Goal: Task Accomplishment & Management: Complete application form

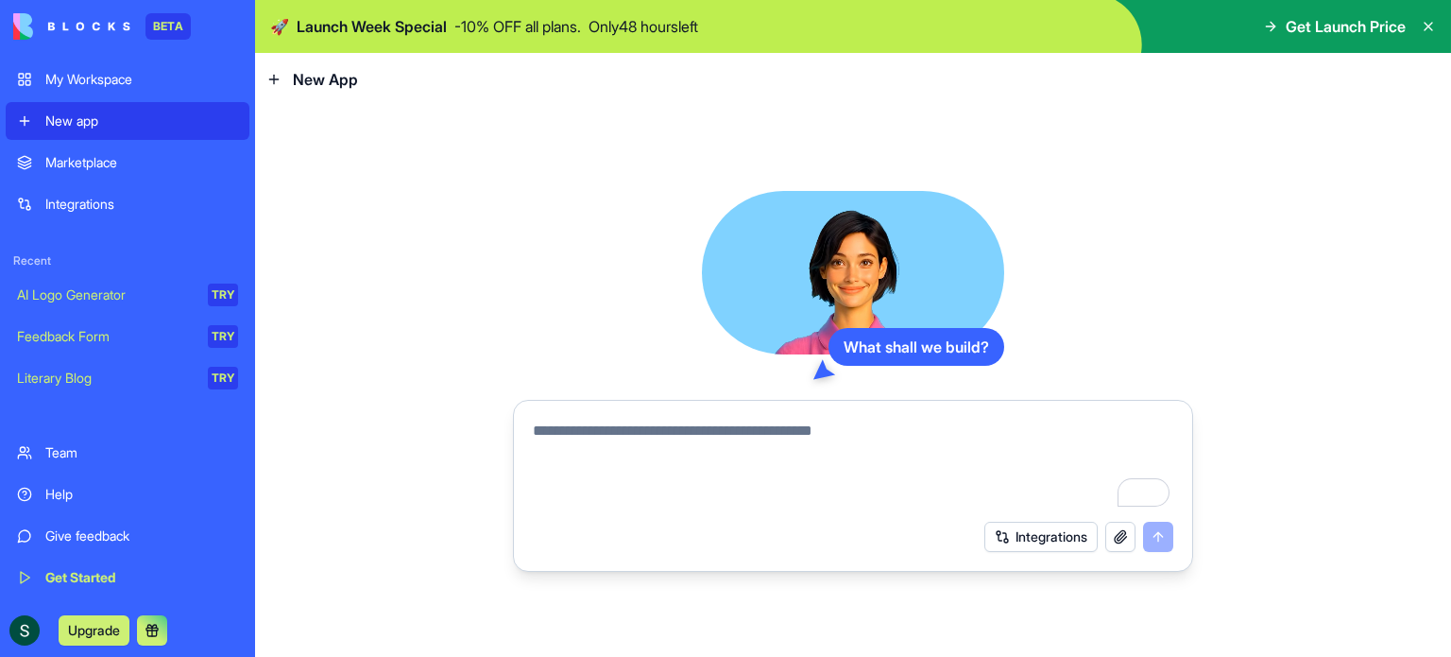
click at [891, 433] on textarea "To enrich screen reader interactions, please activate Accessibility in Grammarl…" at bounding box center [853, 464] width 641 height 91
drag, startPoint x: 888, startPoint y: 431, endPoint x: 525, endPoint y: 432, distance: 362.8
click at [525, 432] on div at bounding box center [852, 459] width 663 height 102
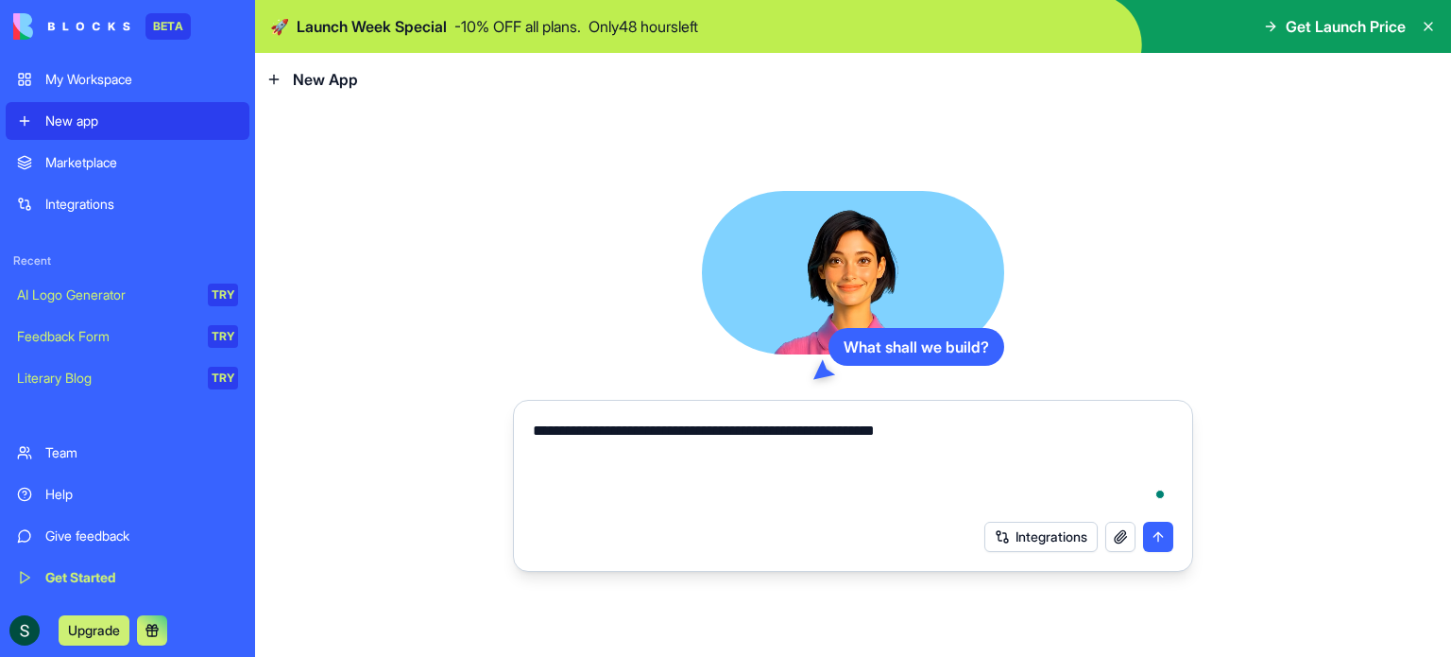
type textarea "**********"
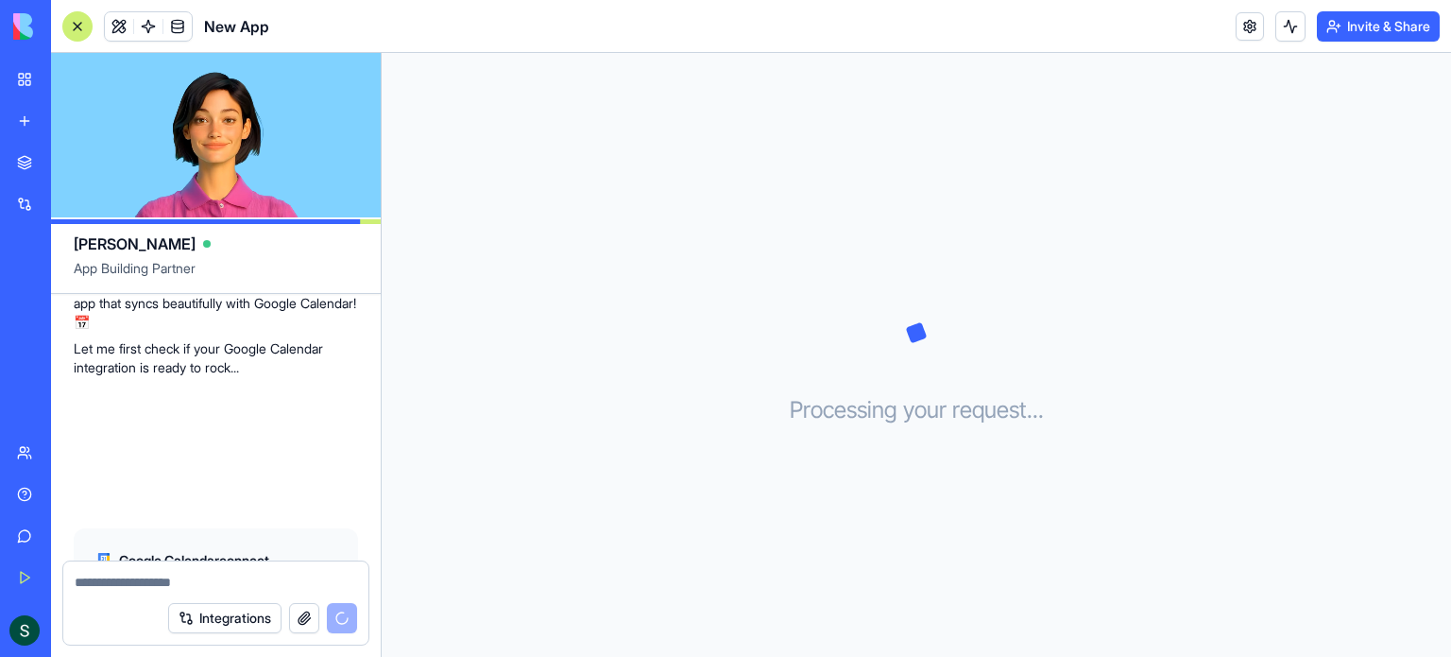
scroll to position [340, 0]
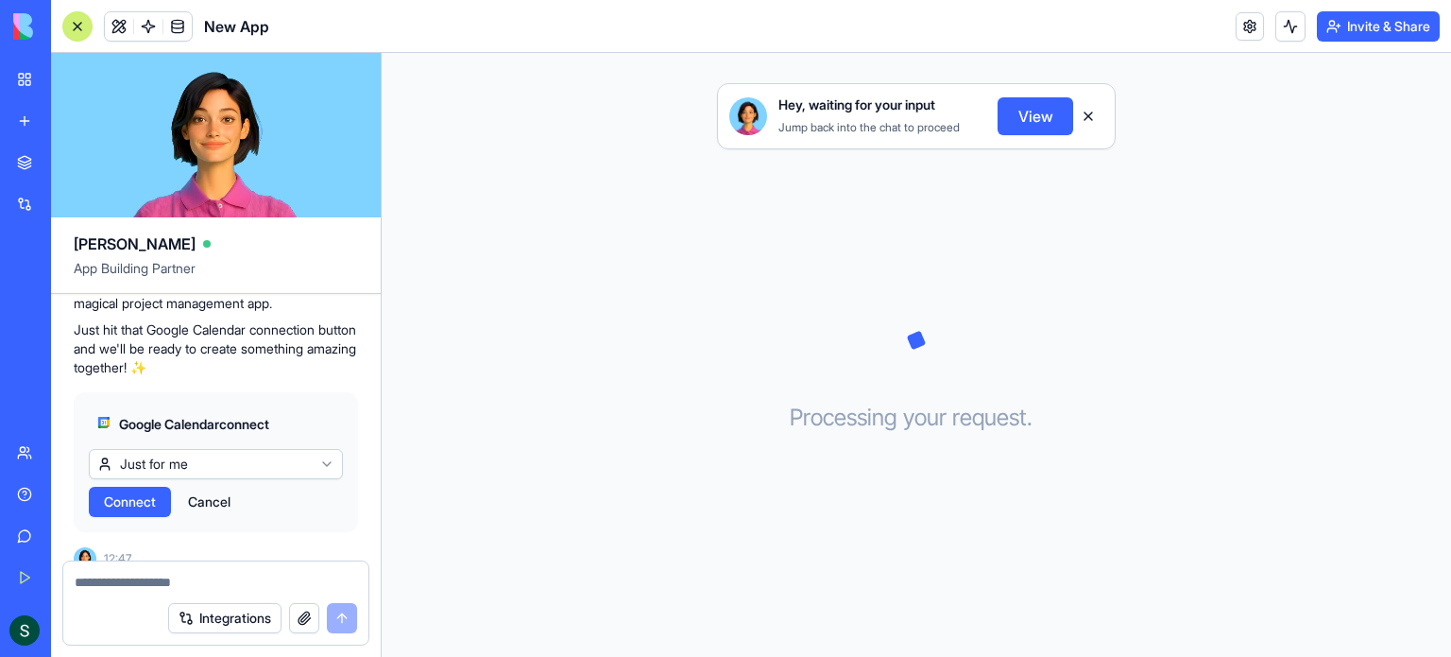
click at [136, 492] on span "Connect" at bounding box center [130, 501] width 52 height 19
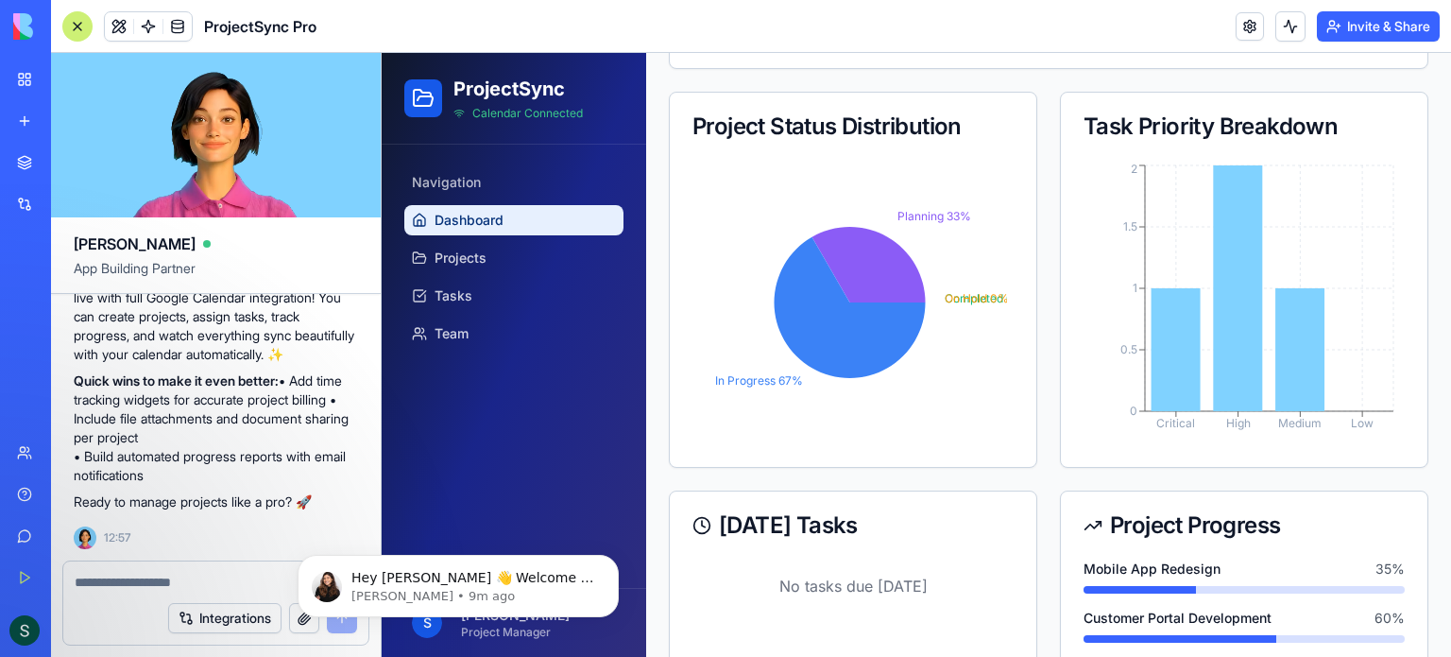
scroll to position [122, 0]
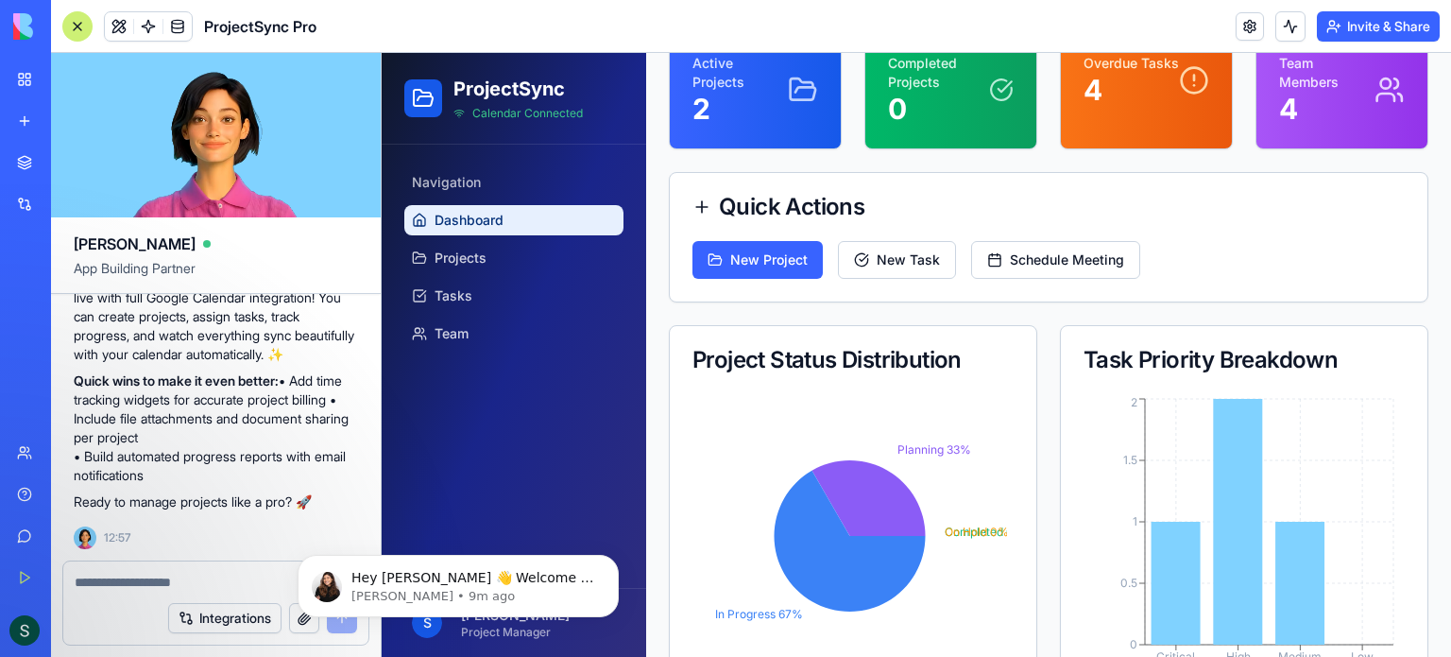
click at [948, 89] on p "Completed Projects" at bounding box center [938, 73] width 101 height 38
click at [761, 253] on button "New Project" at bounding box center [757, 260] width 130 height 38
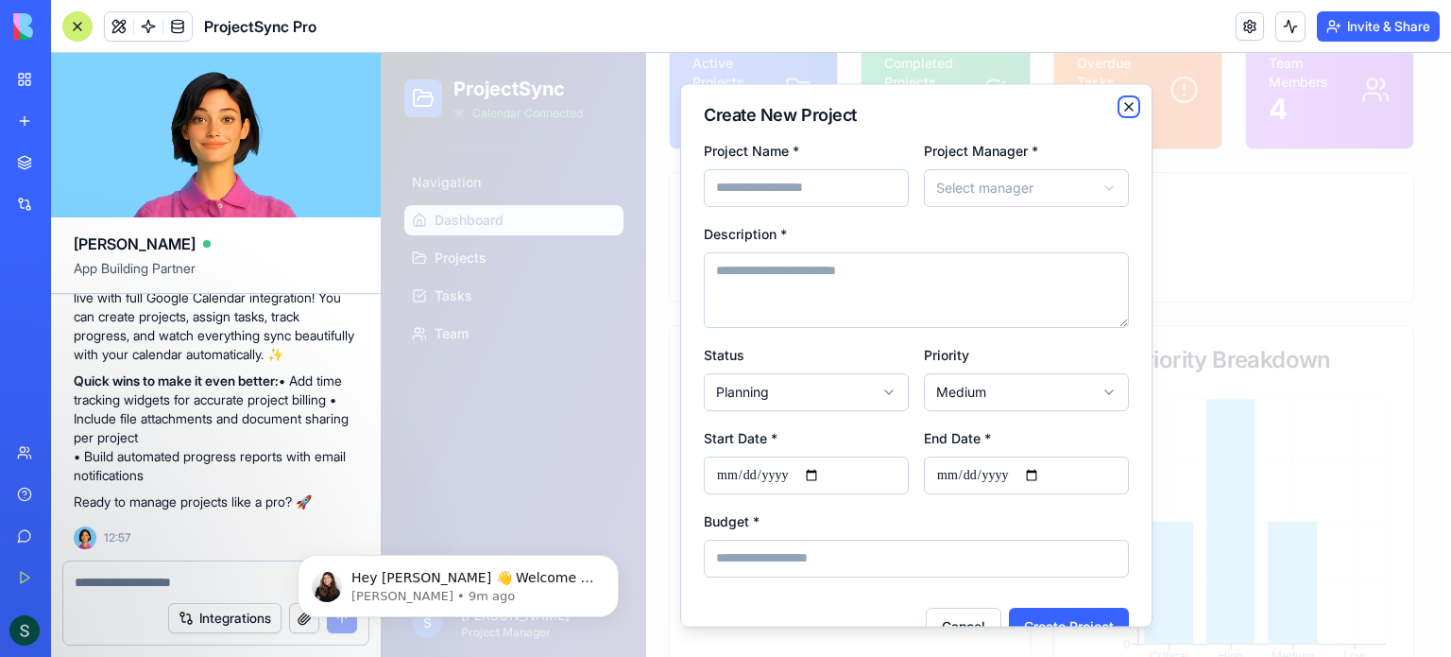
click at [1121, 101] on icon "button" at bounding box center [1128, 106] width 15 height 15
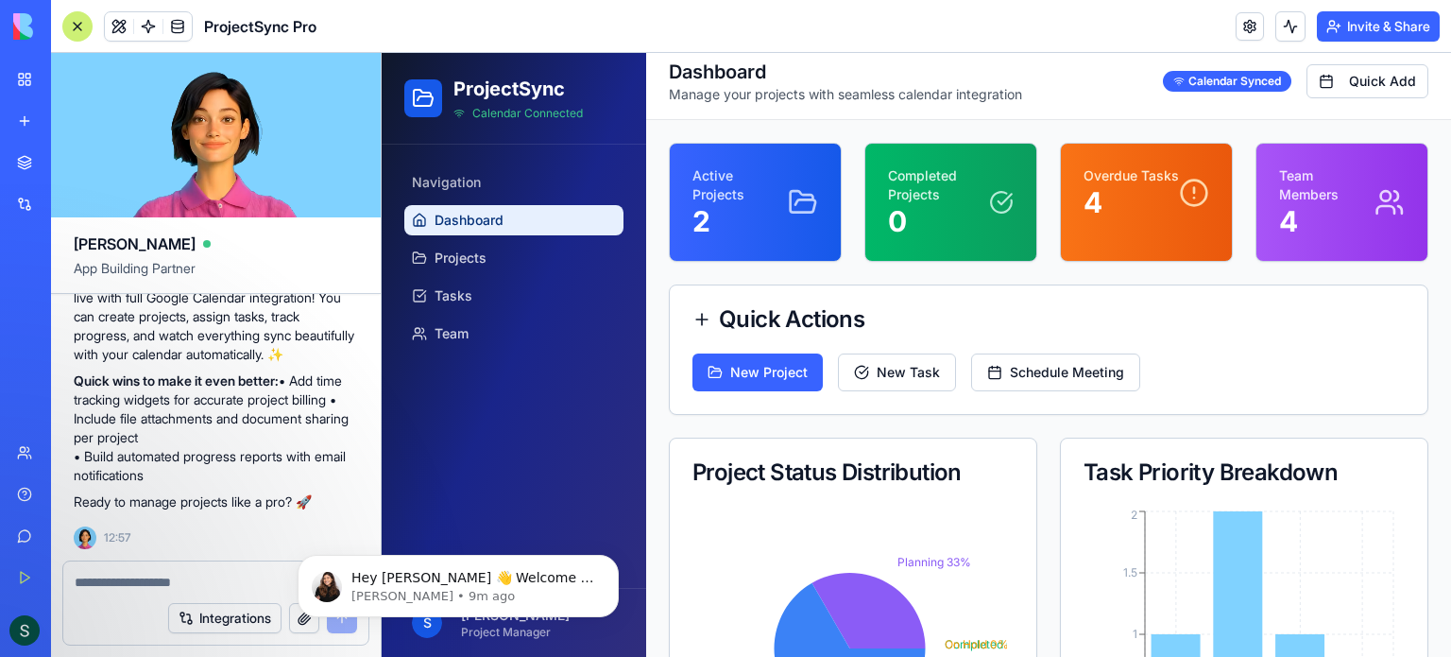
scroll to position [0, 0]
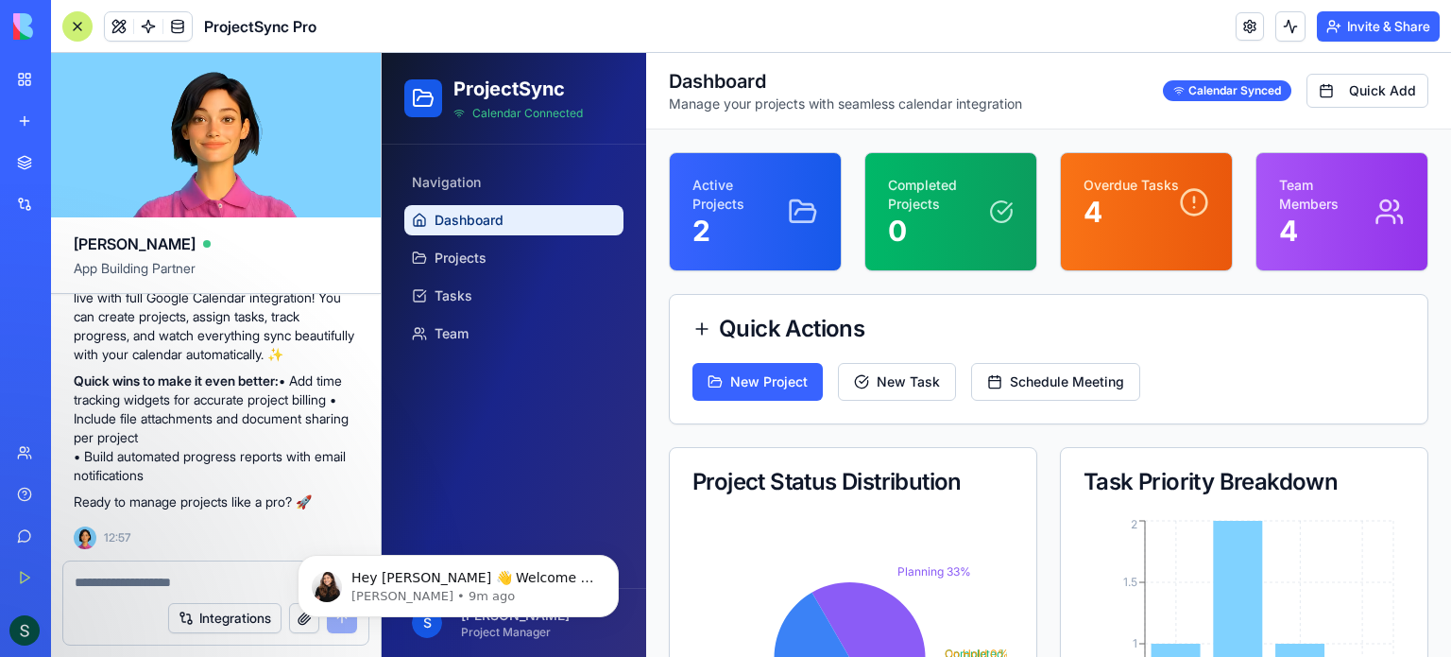
click at [1361, 20] on button "Invite & Share" at bounding box center [1378, 26] width 123 height 30
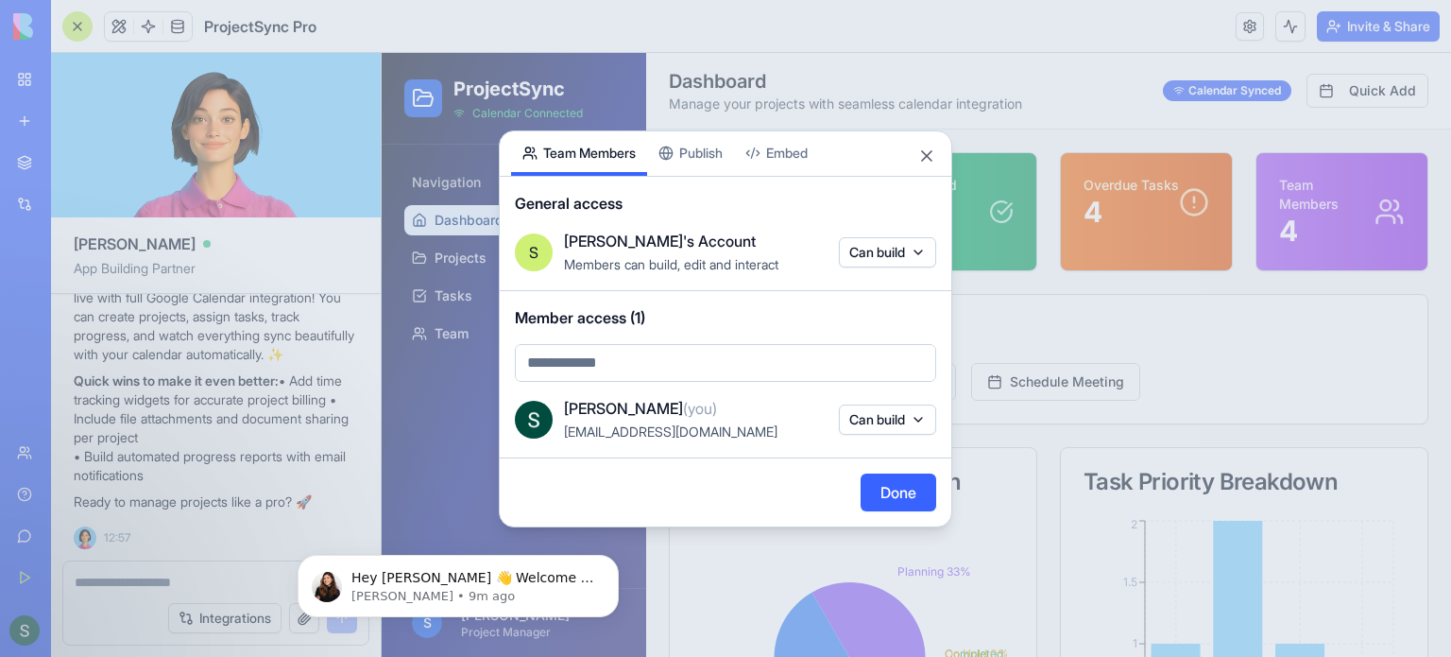
click at [696, 150] on div "Share App Team Members Publish Embed General access S [PERSON_NAME]'s Account M…" at bounding box center [725, 328] width 453 height 397
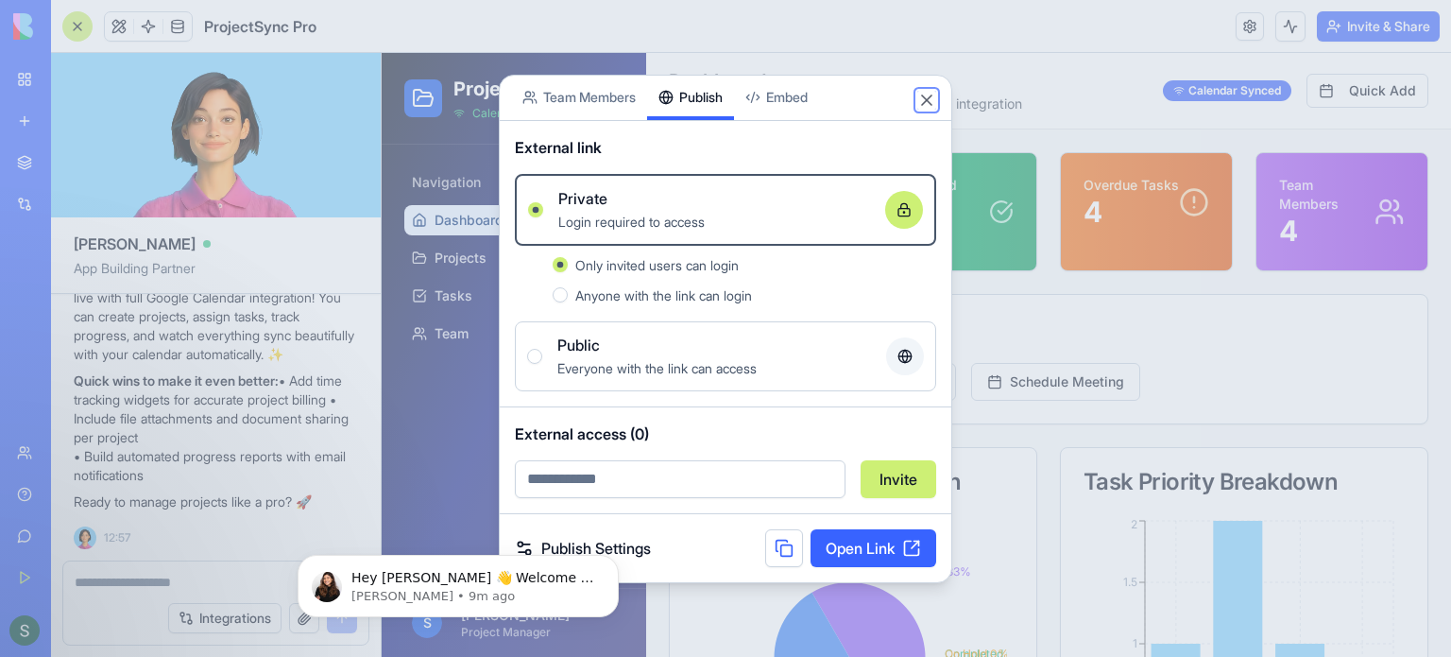
click at [931, 94] on button "Close" at bounding box center [926, 100] width 19 height 19
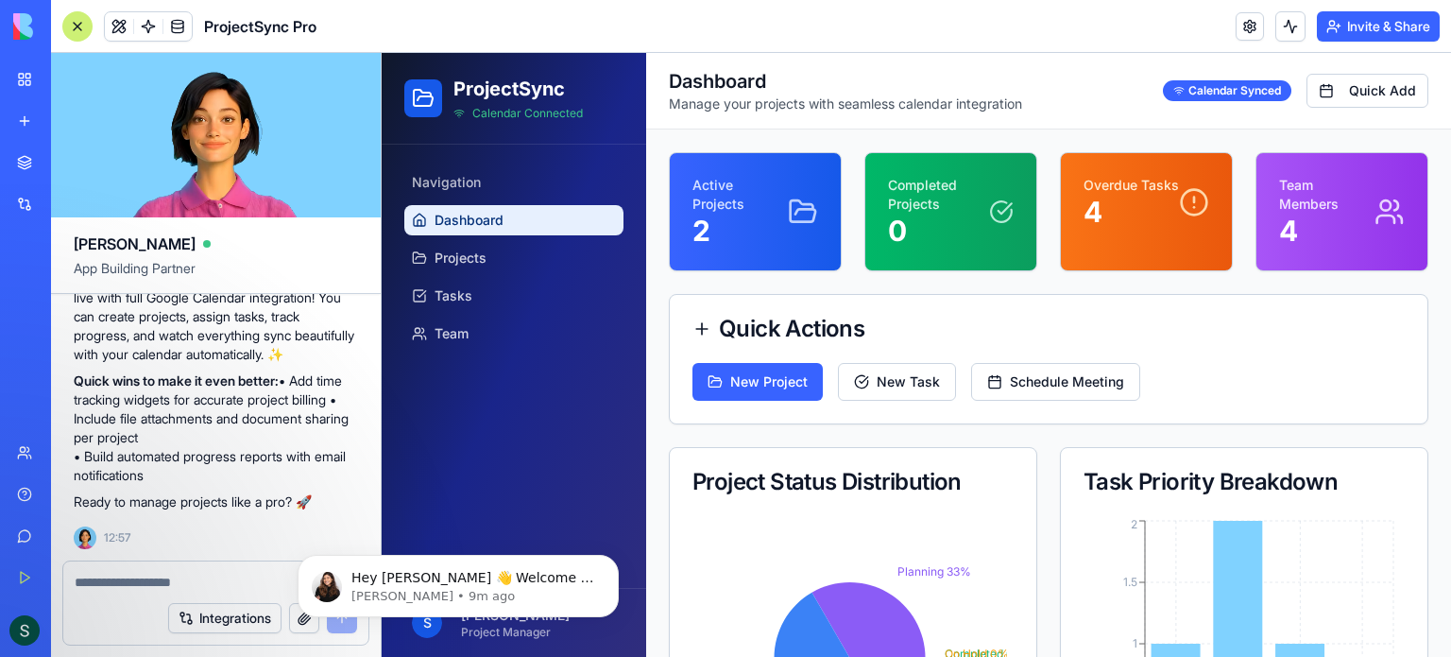
click at [19, 78] on link "My Workspace" at bounding box center [44, 79] width 76 height 38
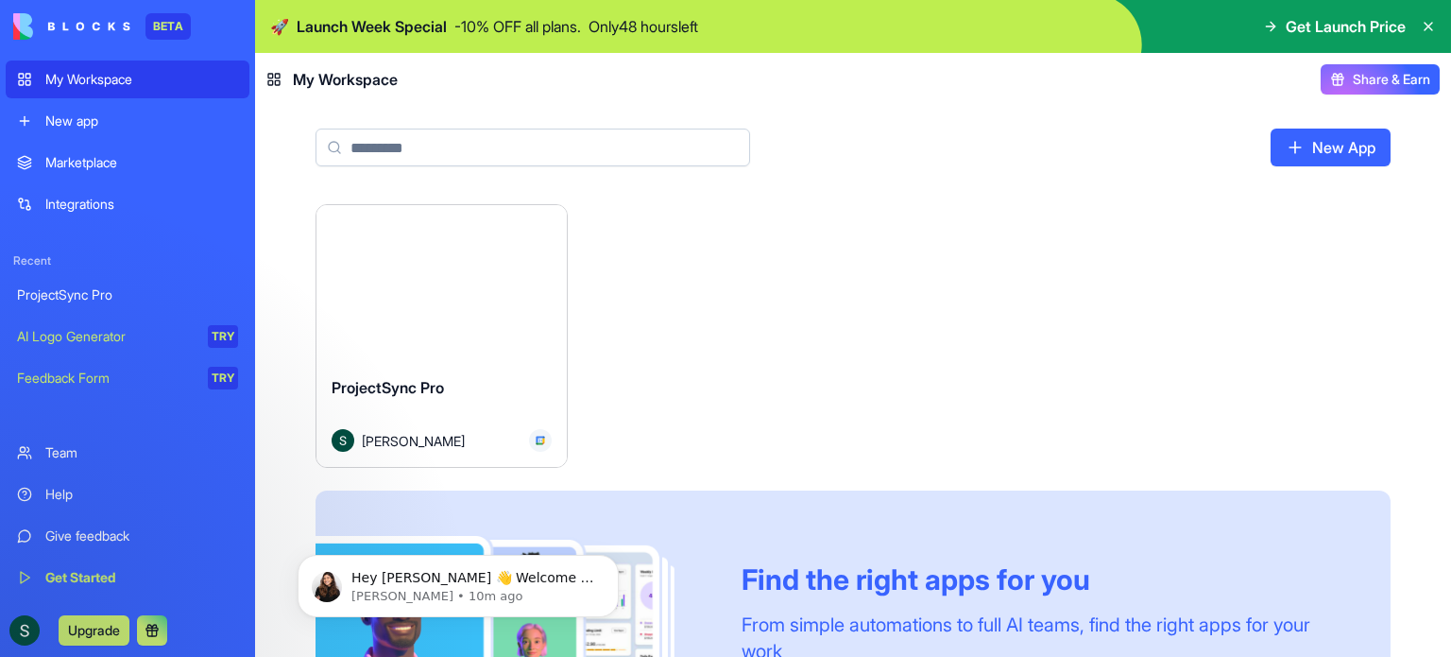
click at [439, 280] on button "Launch" at bounding box center [441, 284] width 142 height 38
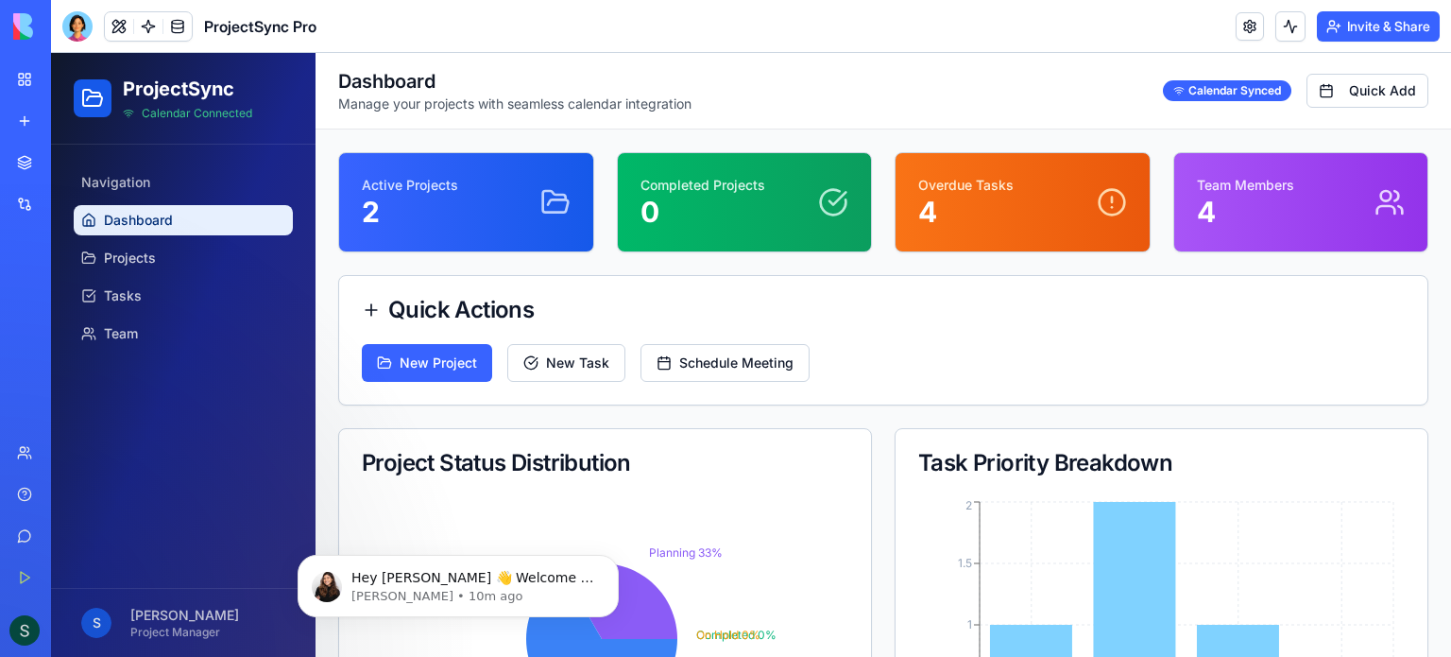
click at [70, 162] on div "Marketplace" at bounding box center [57, 162] width 25 height 19
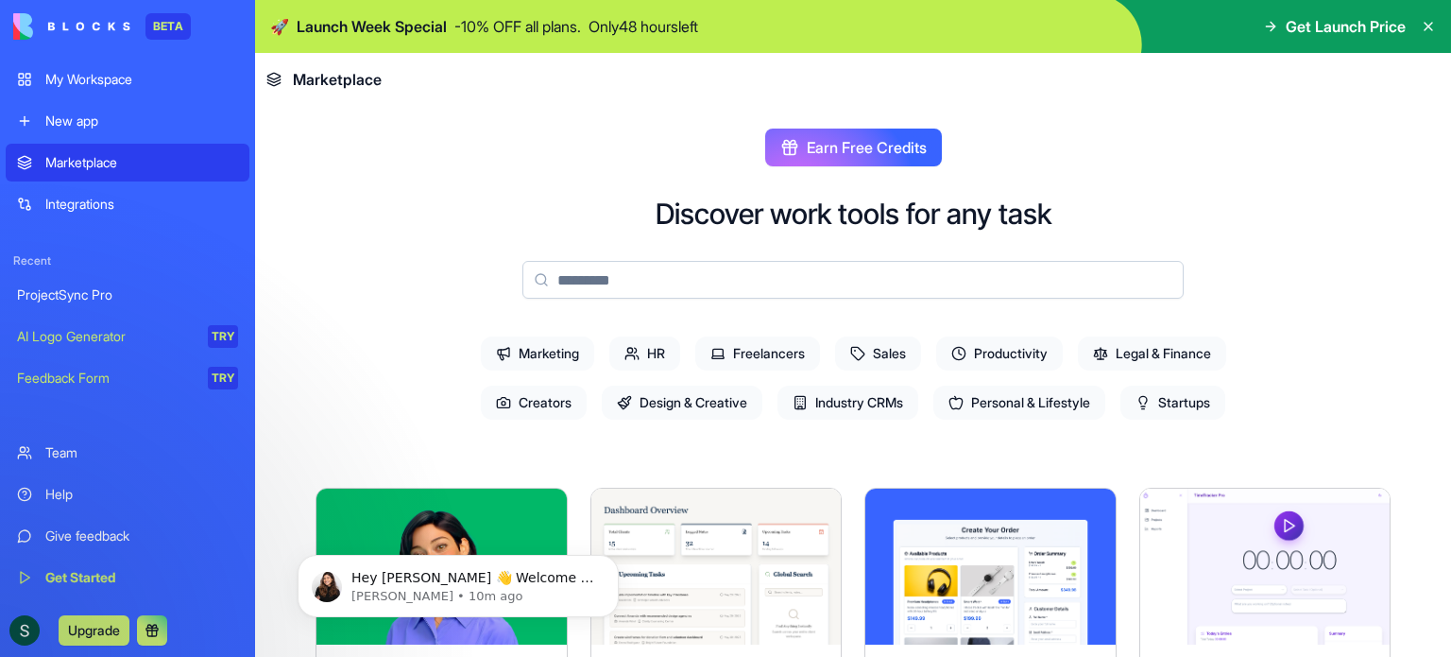
click at [92, 162] on div "Marketplace" at bounding box center [141, 162] width 193 height 19
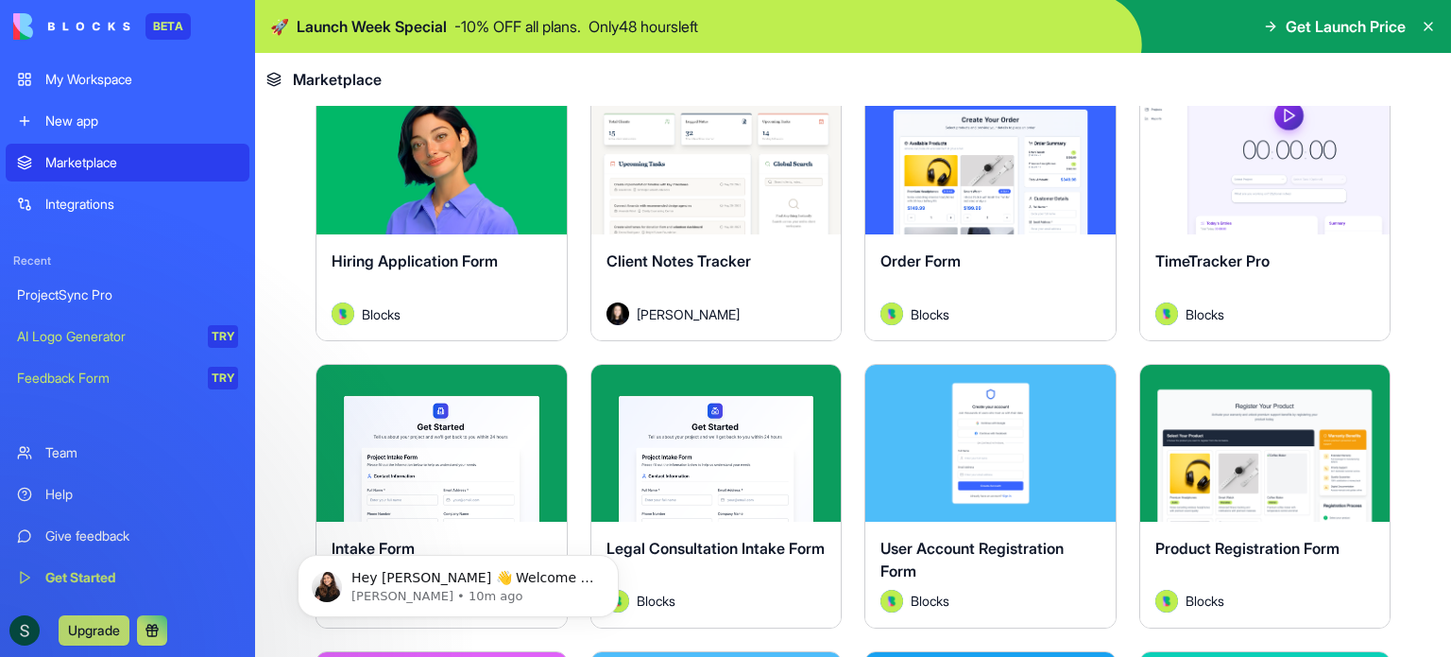
scroll to position [378, 0]
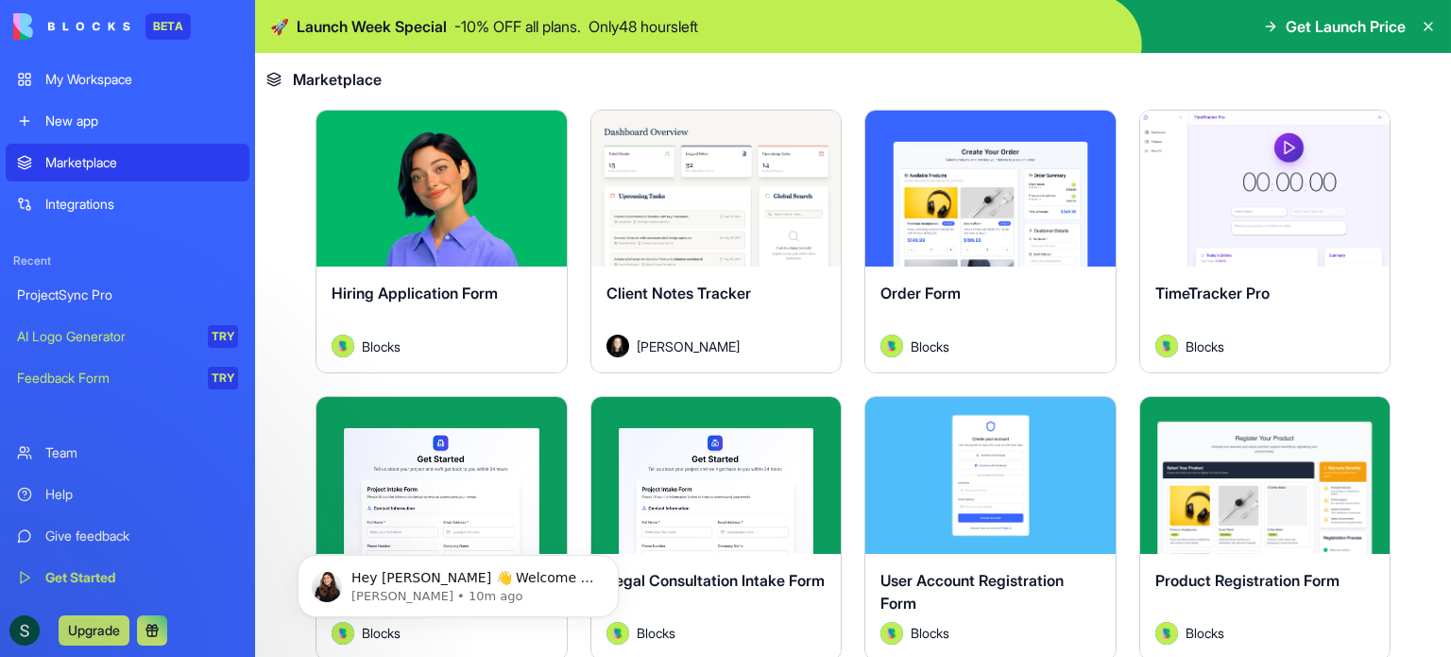
click at [443, 180] on button "Explore" at bounding box center [441, 189] width 142 height 38
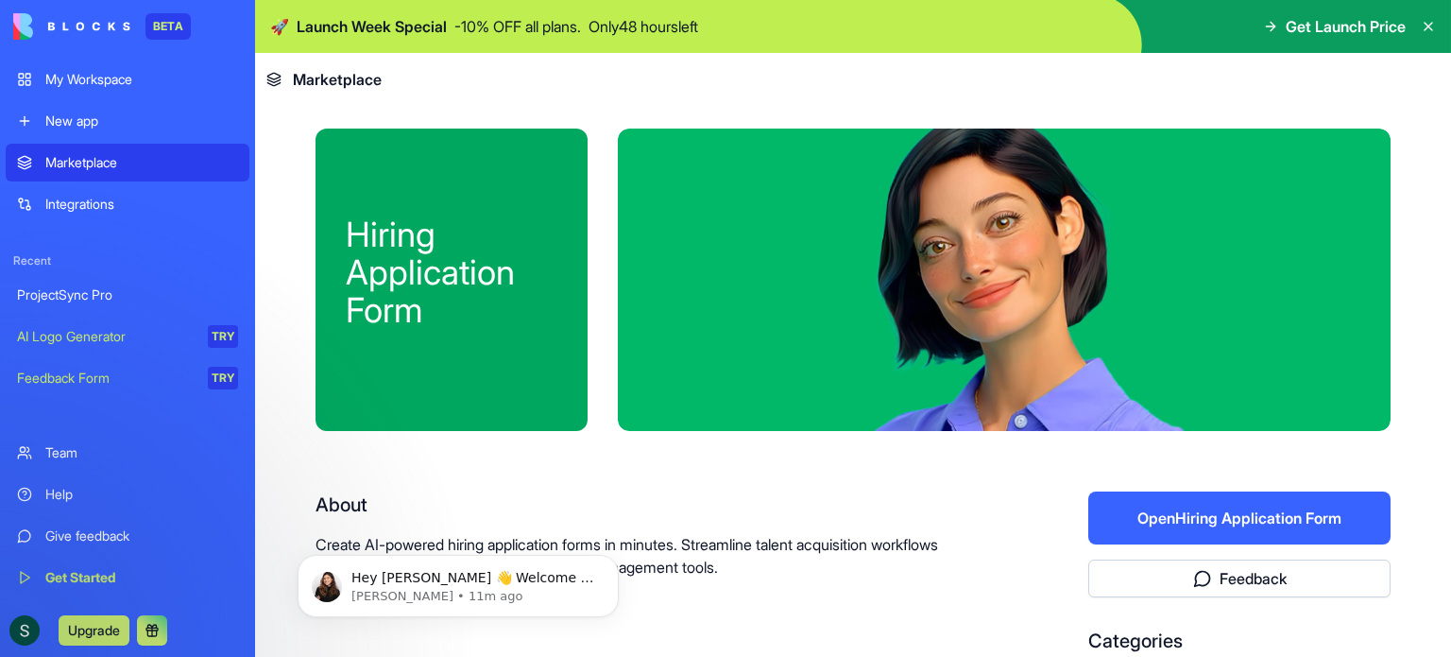
click at [107, 112] on div "New app" at bounding box center [141, 120] width 193 height 19
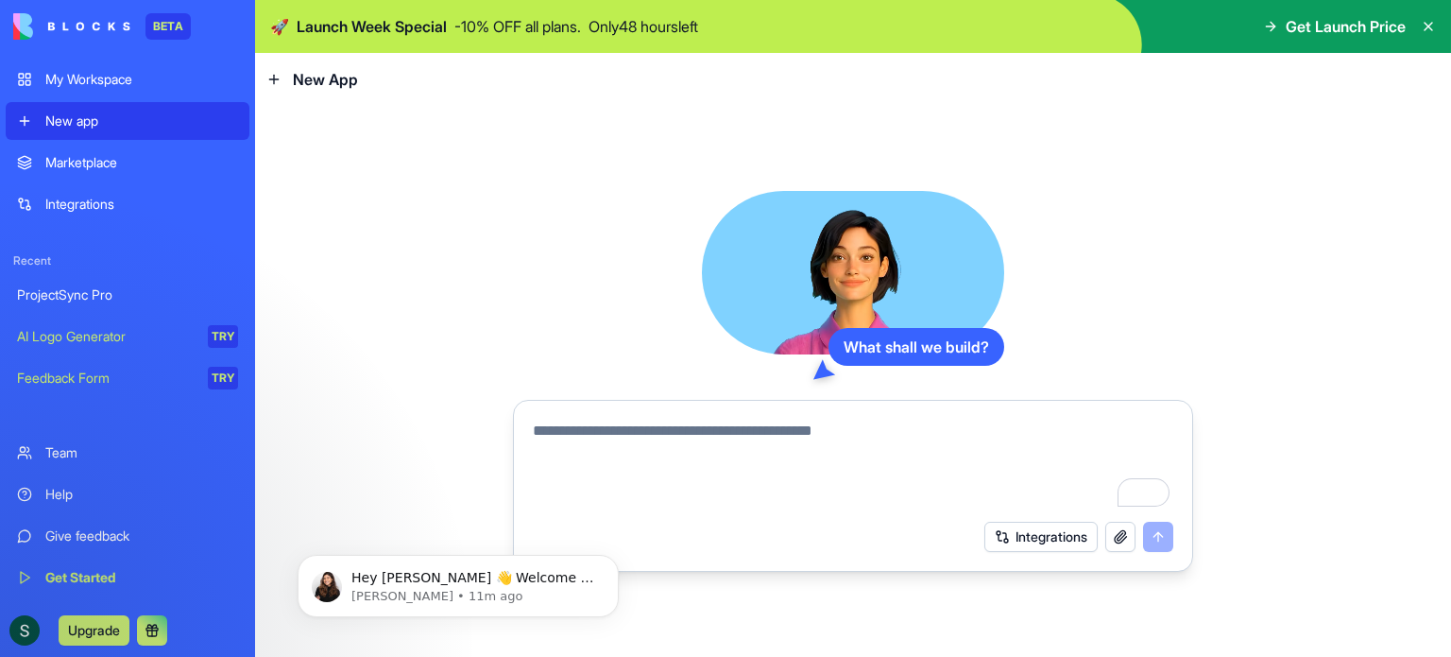
click at [119, 76] on div "My Workspace" at bounding box center [141, 79] width 193 height 19
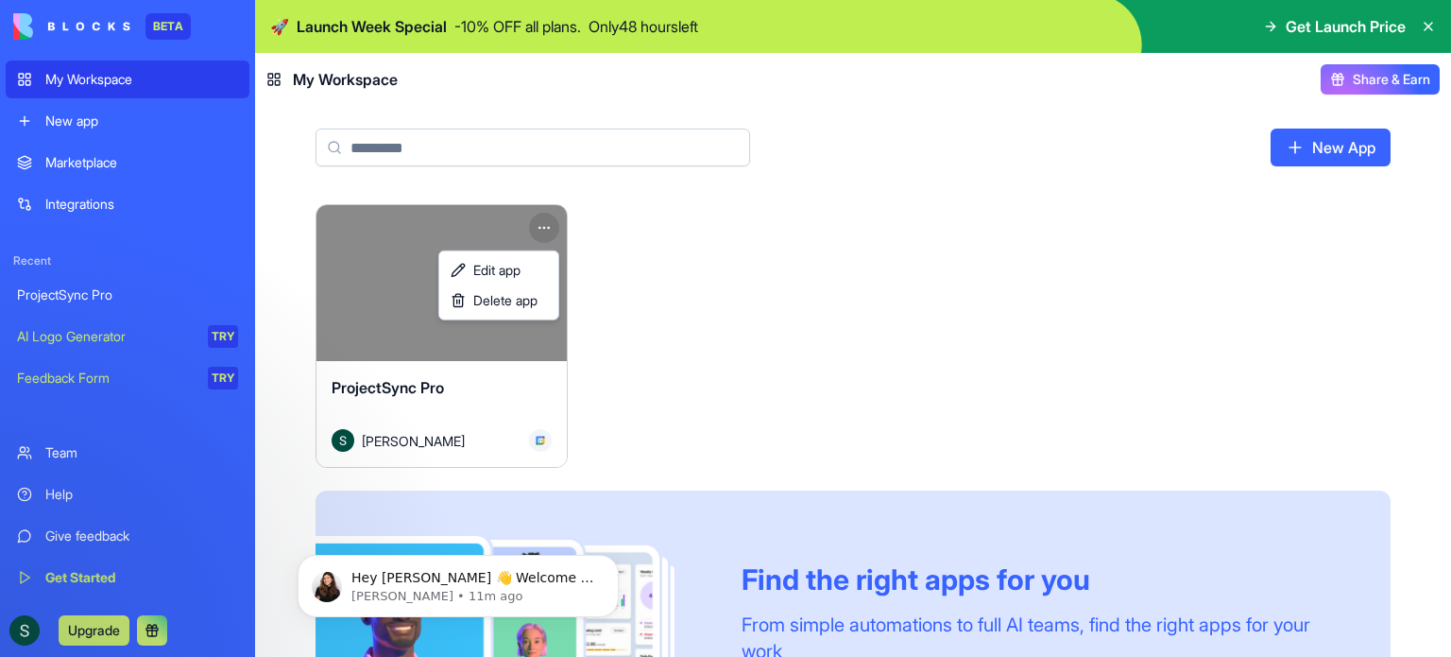
click at [552, 224] on html "BETA My Workspace New app Marketplace Integrations Recent ProjectSync Pro AI Lo…" at bounding box center [725, 328] width 1451 height 657
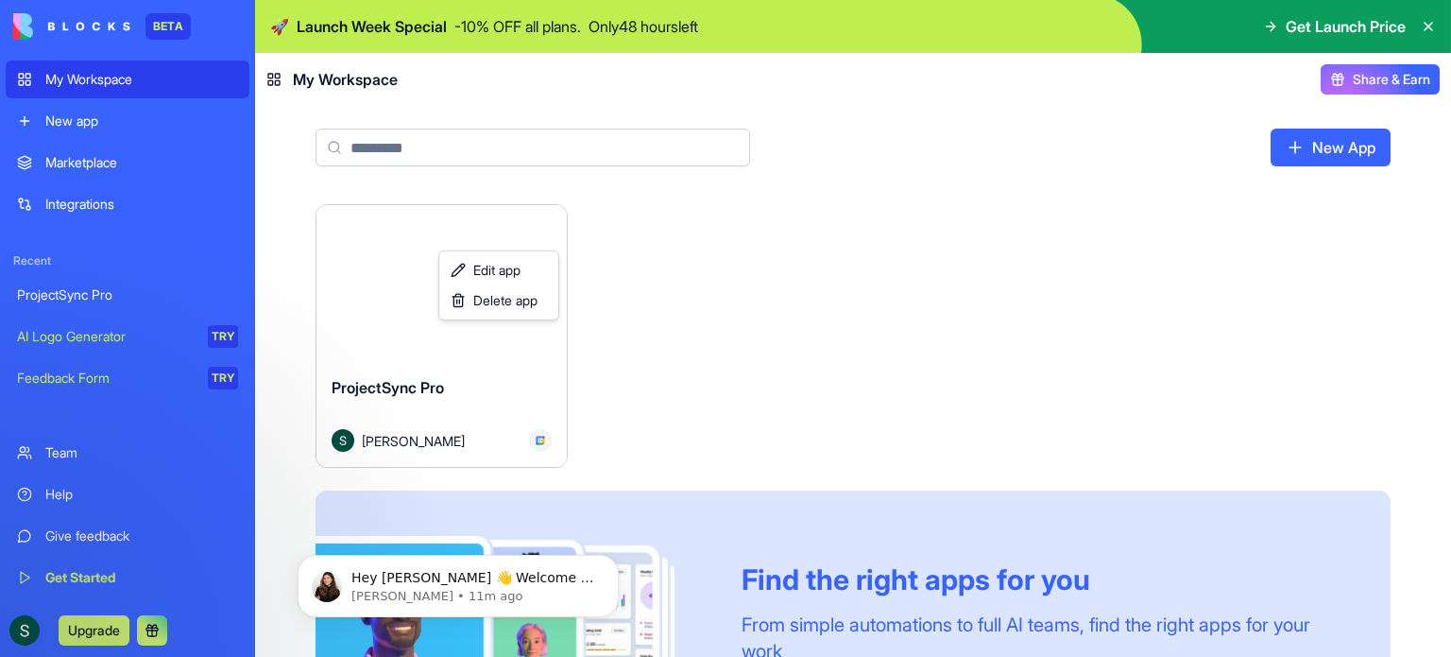
click at [552, 224] on html "BETA My Workspace New app Marketplace Integrations Recent ProjectSync Pro AI Lo…" at bounding box center [725, 328] width 1451 height 657
click at [457, 272] on button "Launch" at bounding box center [441, 284] width 142 height 38
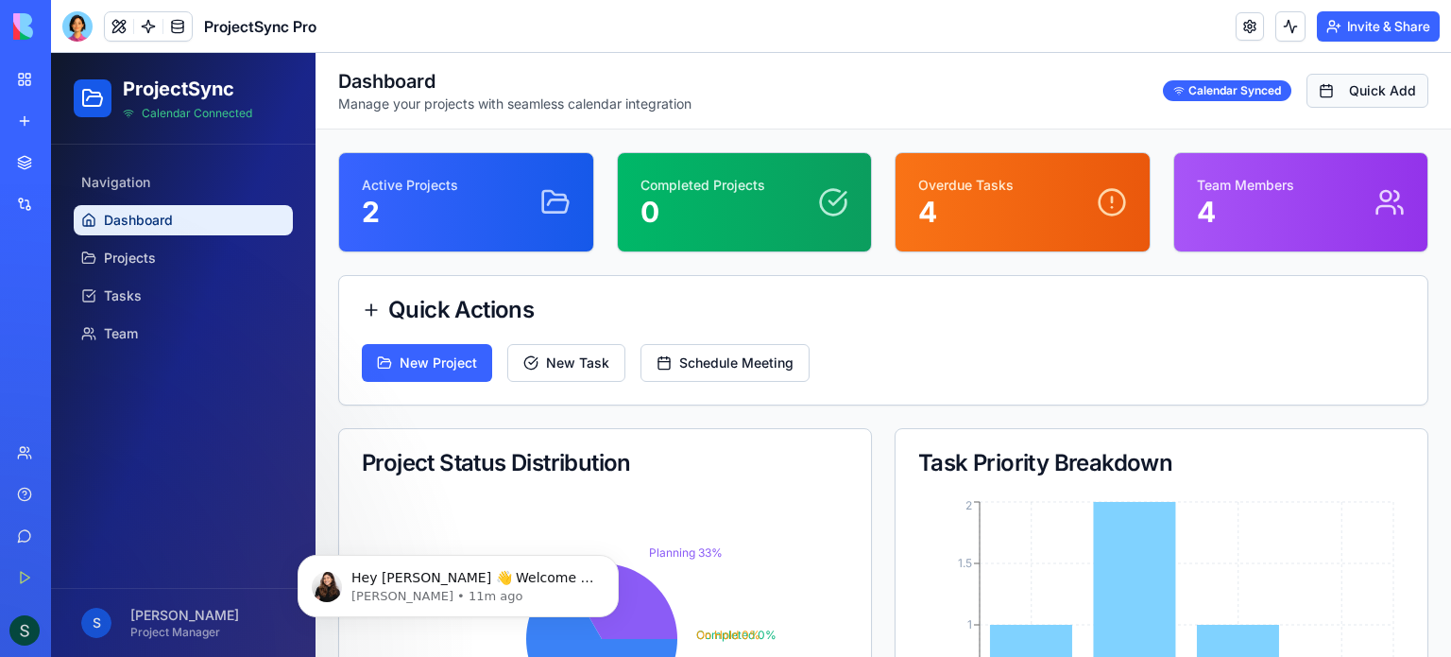
click at [1368, 86] on button "Quick Add" at bounding box center [1368, 91] width 122 height 34
click at [1368, 94] on button "Quick Add" at bounding box center [1368, 91] width 122 height 34
click at [1336, 94] on button "Quick Add" at bounding box center [1368, 91] width 122 height 34
click at [762, 362] on button "Schedule Meeting" at bounding box center [725, 363] width 169 height 38
click at [539, 354] on button "New Task" at bounding box center [566, 363] width 118 height 38
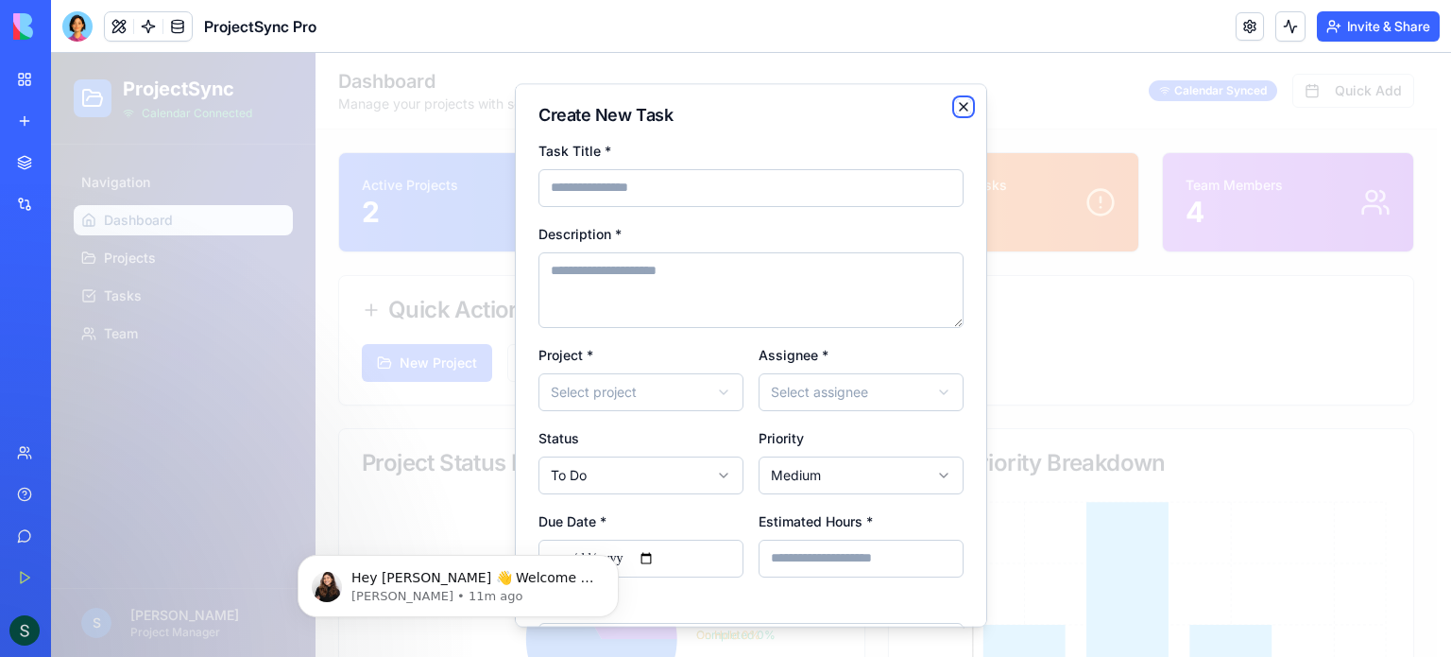
click at [956, 107] on icon "button" at bounding box center [963, 106] width 15 height 15
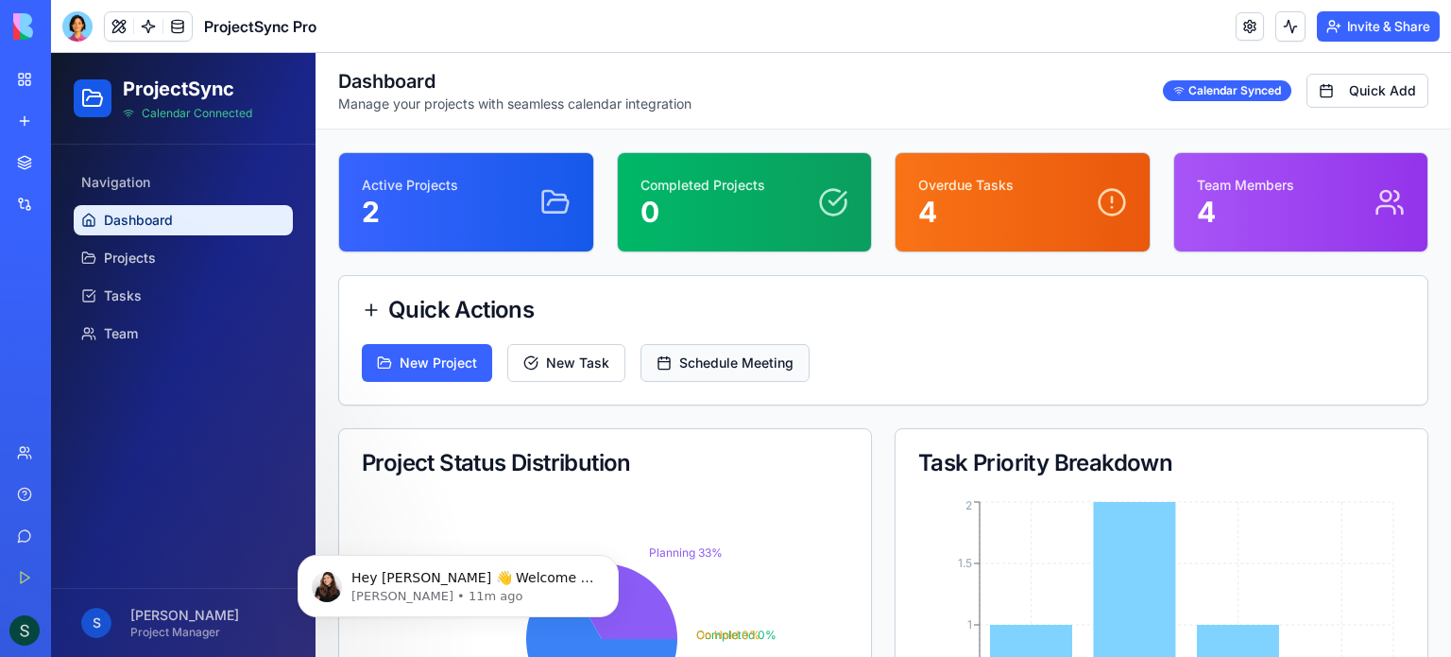
click at [699, 362] on button "Schedule Meeting" at bounding box center [725, 363] width 169 height 38
click at [447, 360] on button "New Project" at bounding box center [427, 363] width 130 height 38
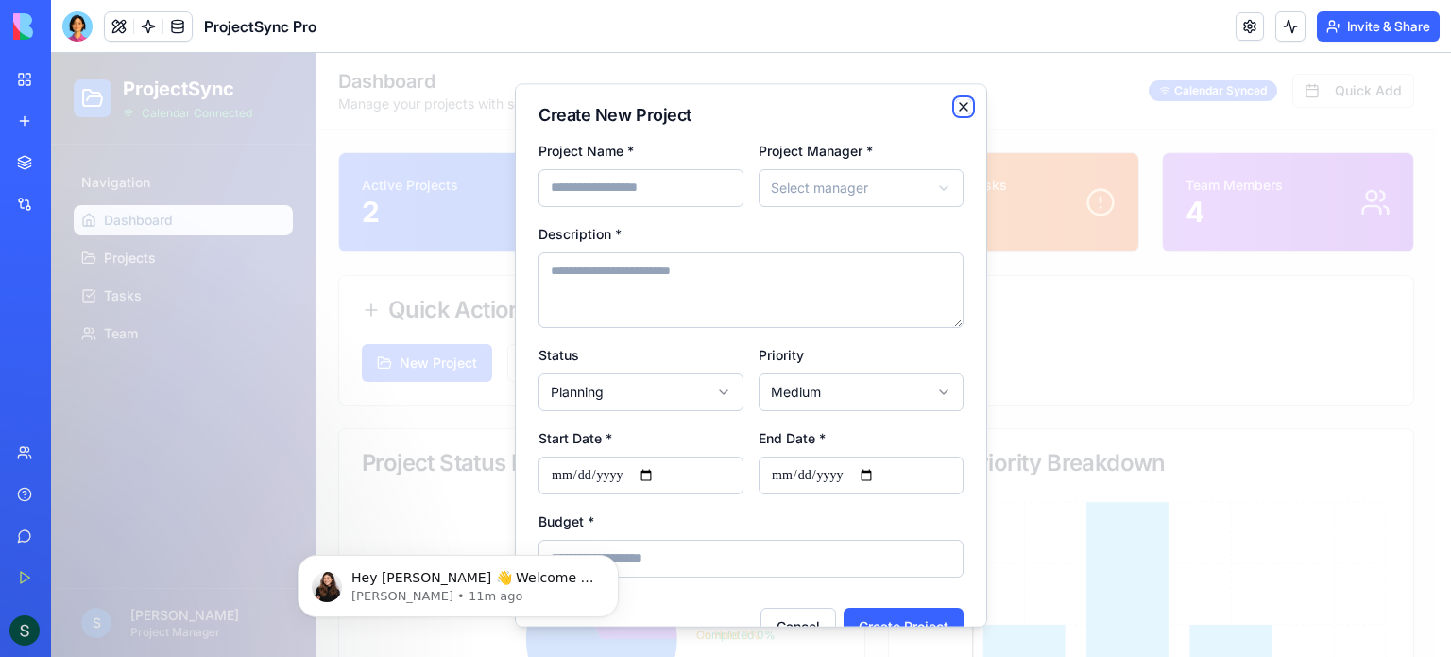
click at [956, 102] on icon "button" at bounding box center [963, 106] width 15 height 15
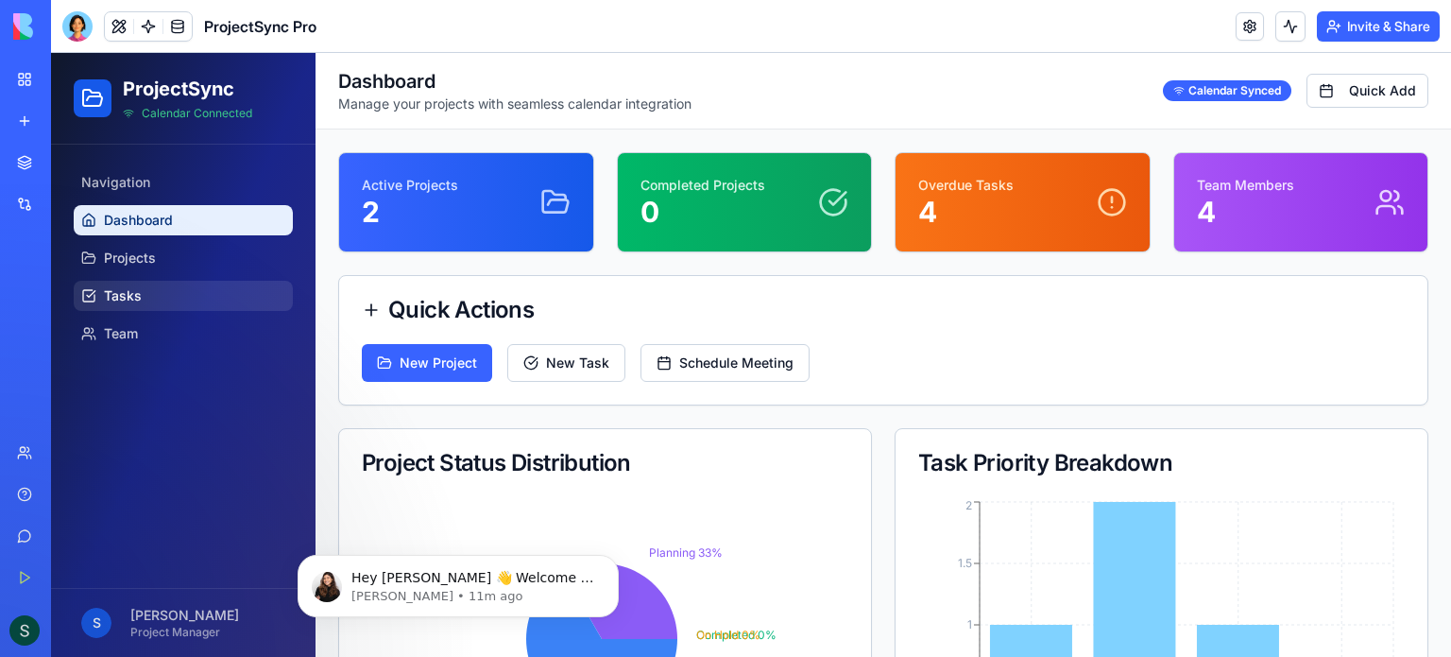
click at [132, 288] on span "Tasks" at bounding box center [123, 295] width 38 height 19
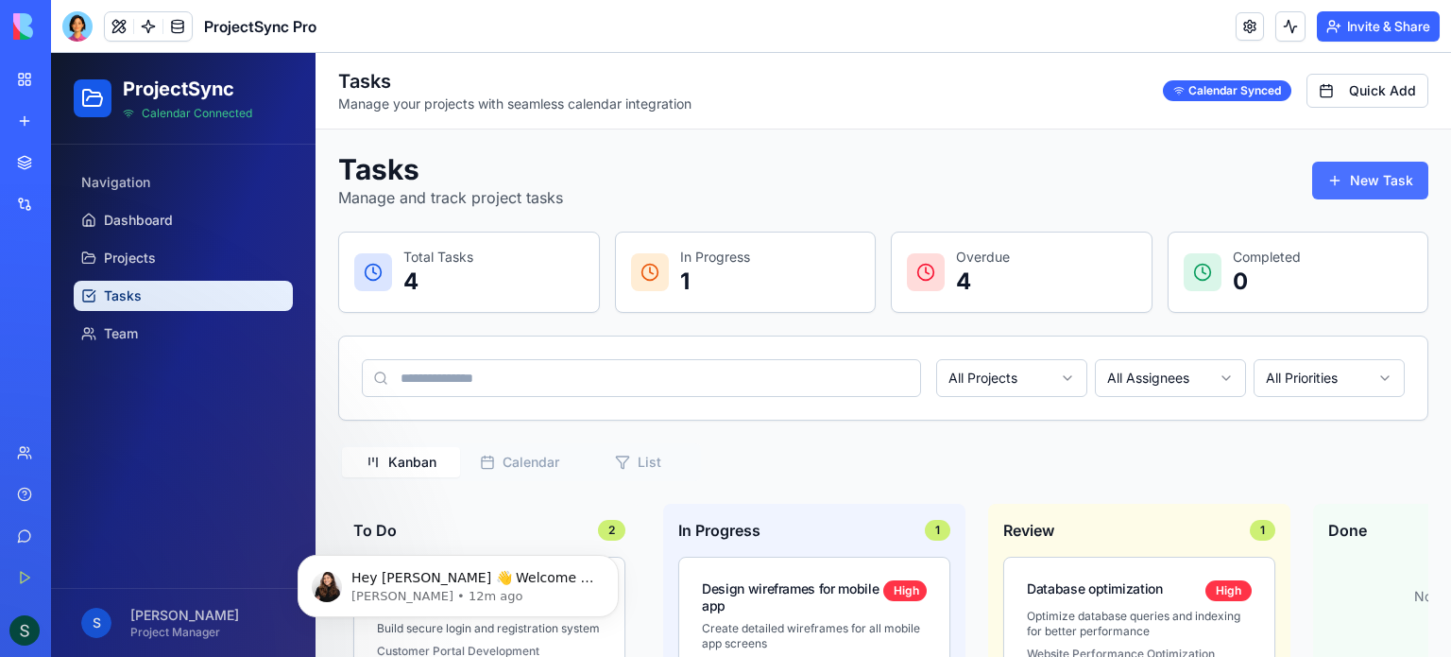
click at [1350, 173] on button "New Task" at bounding box center [1370, 181] width 116 height 38
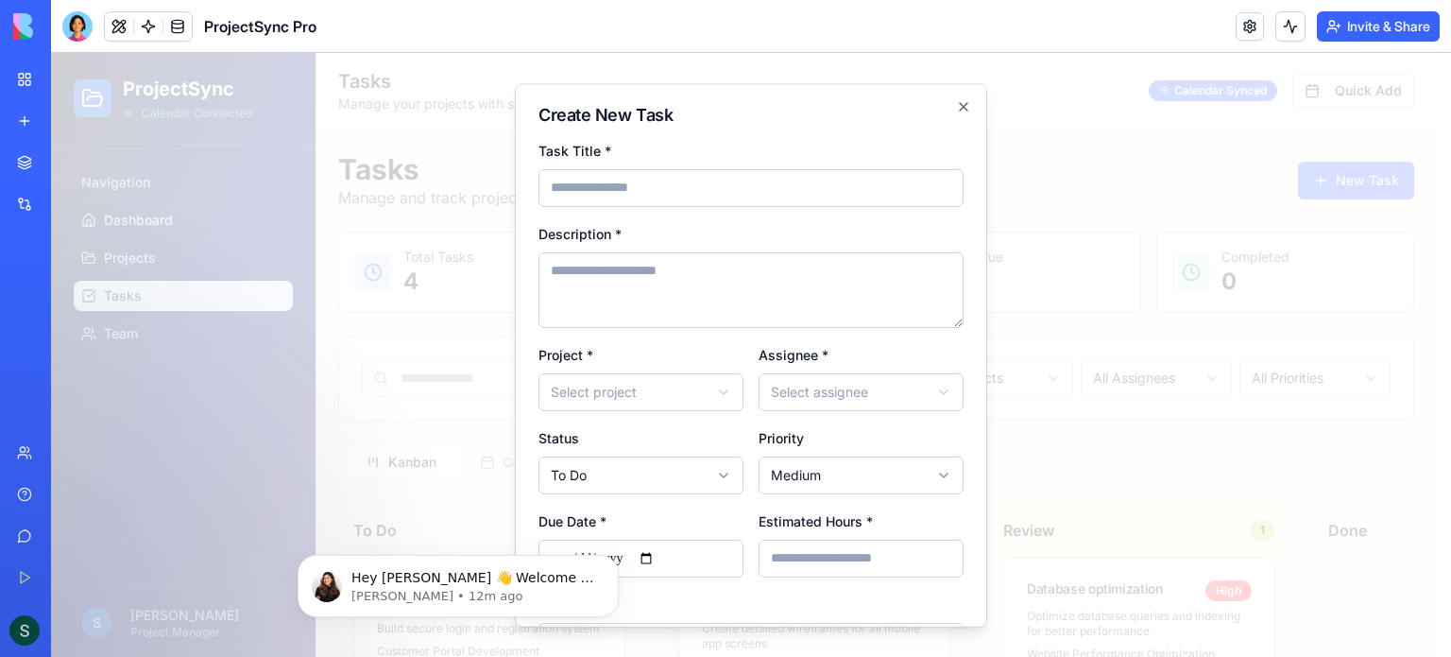
click at [631, 190] on input "Task Title *" at bounding box center [751, 188] width 425 height 38
type input "*****"
click at [618, 268] on textarea "Description *" at bounding box center [751, 290] width 425 height 76
type textarea "****"
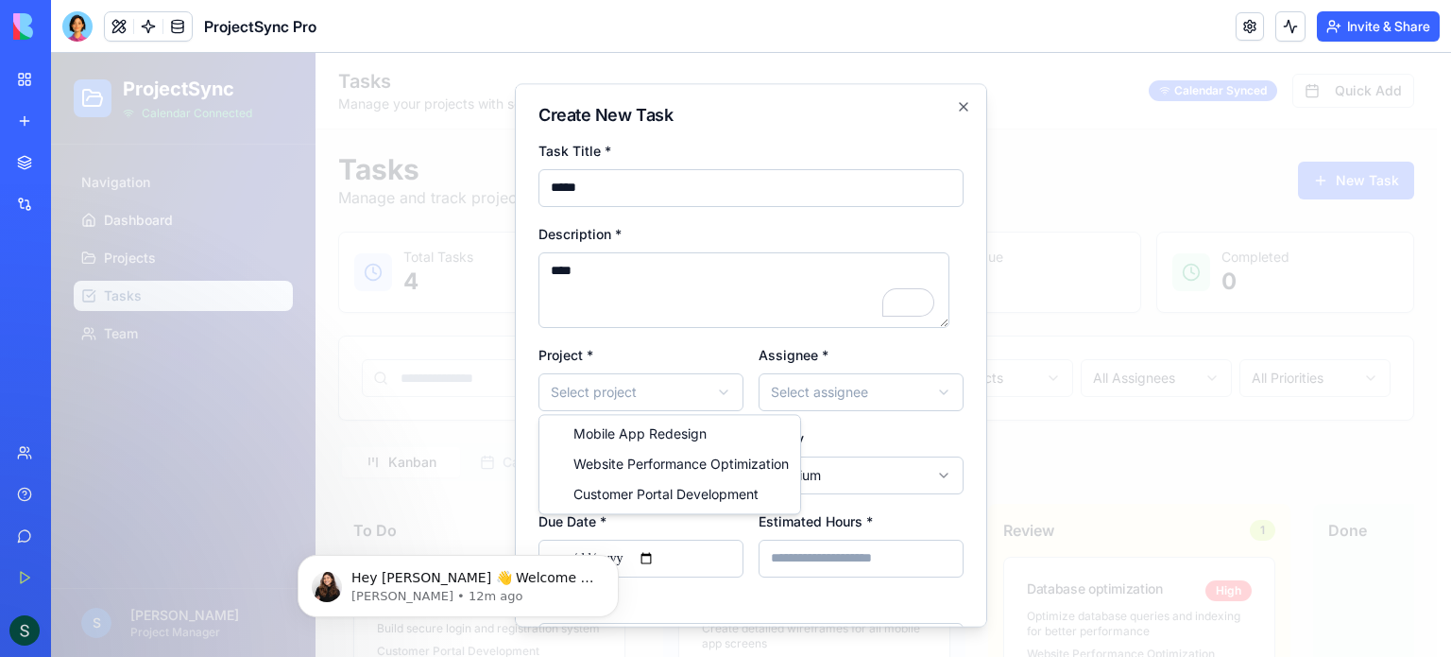
click at [673, 388] on body "ProjectSync Calendar Connected Navigation Dashboard Projects Tasks Team S [PERS…" at bounding box center [744, 532] width 1386 height 958
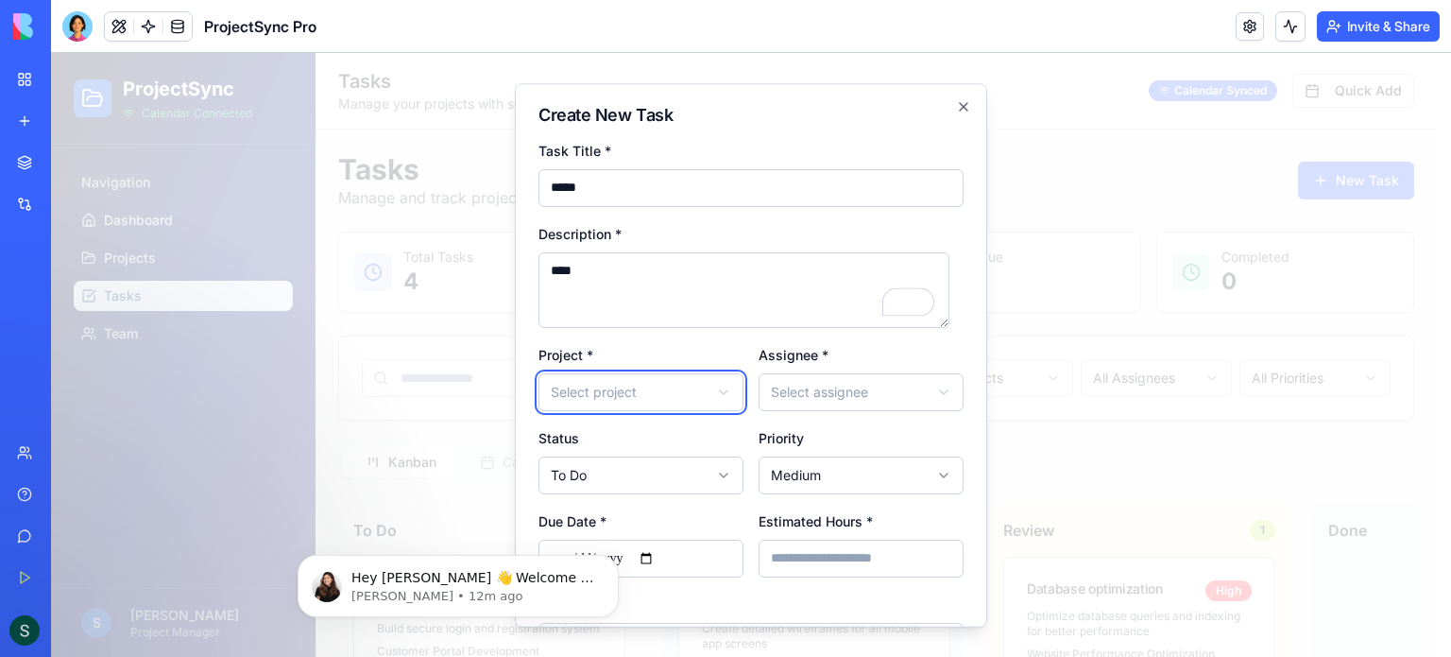
click at [655, 391] on body "ProjectSync Calendar Connected Navigation Dashboard Projects Tasks Team S [PERS…" at bounding box center [744, 532] width 1386 height 958
click at [839, 388] on body "ProjectSync Calendar Connected Navigation Dashboard Projects Tasks Team S [PERS…" at bounding box center [744, 532] width 1386 height 958
click at [610, 562] on icon "Dismiss notification" at bounding box center [612, 559] width 7 height 7
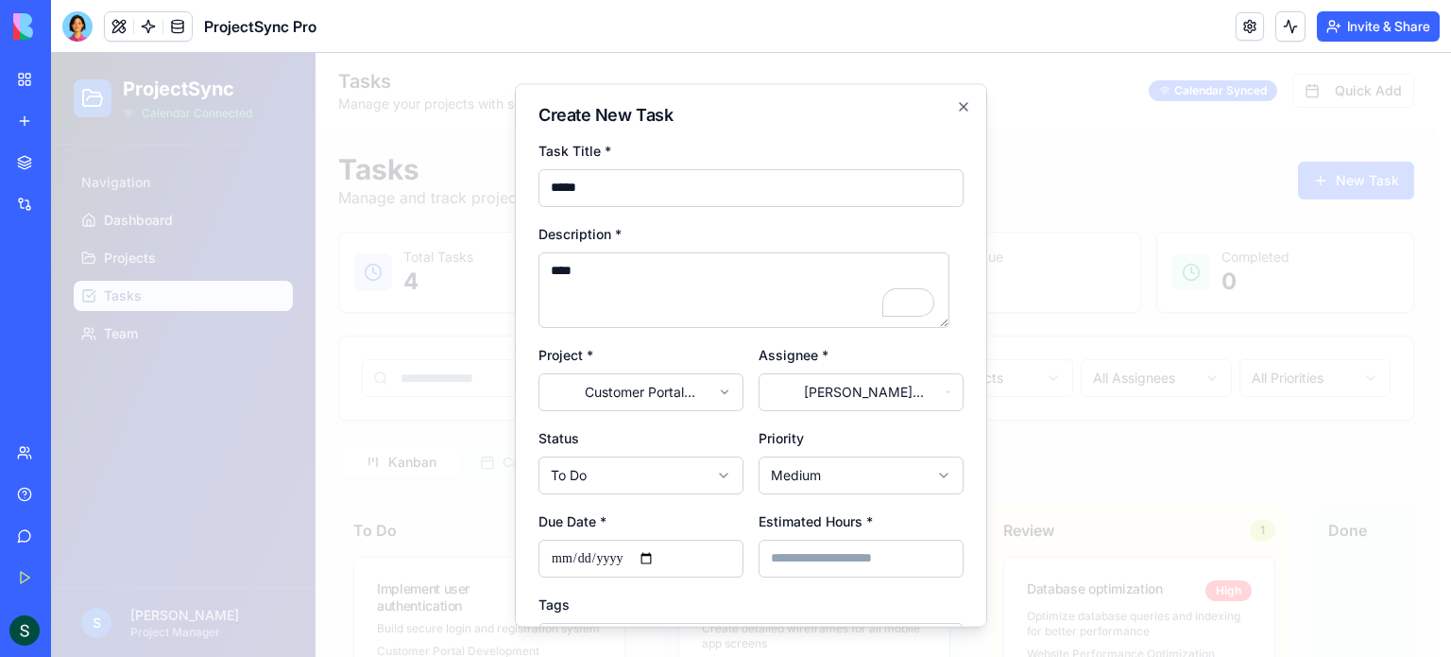
click at [657, 551] on input "Due Date *" at bounding box center [641, 558] width 205 height 38
type input "**********"
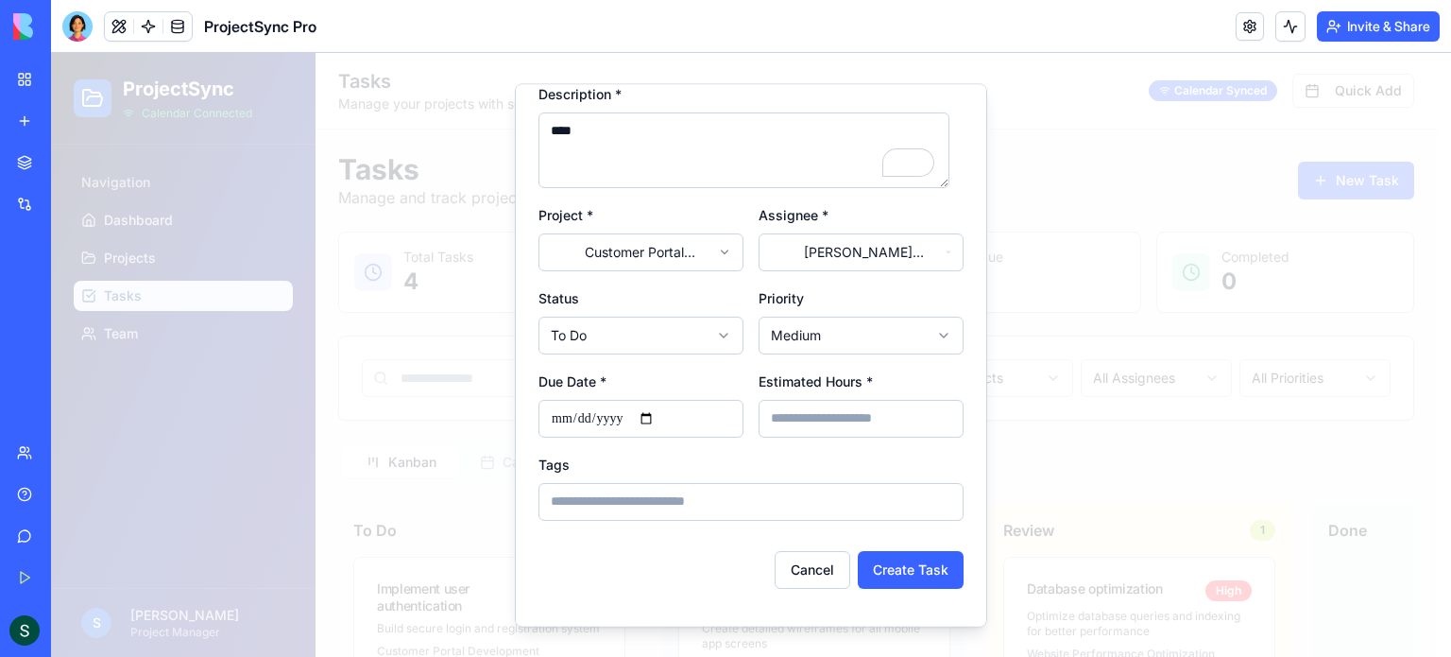
click at [844, 418] on input "Estimated Hours *" at bounding box center [861, 419] width 205 height 38
type input "*"
click at [892, 566] on button "Create Task" at bounding box center [911, 570] width 106 height 38
click at [894, 578] on button "Create Task" at bounding box center [911, 570] width 106 height 38
click at [905, 573] on button "Create Task" at bounding box center [911, 570] width 106 height 38
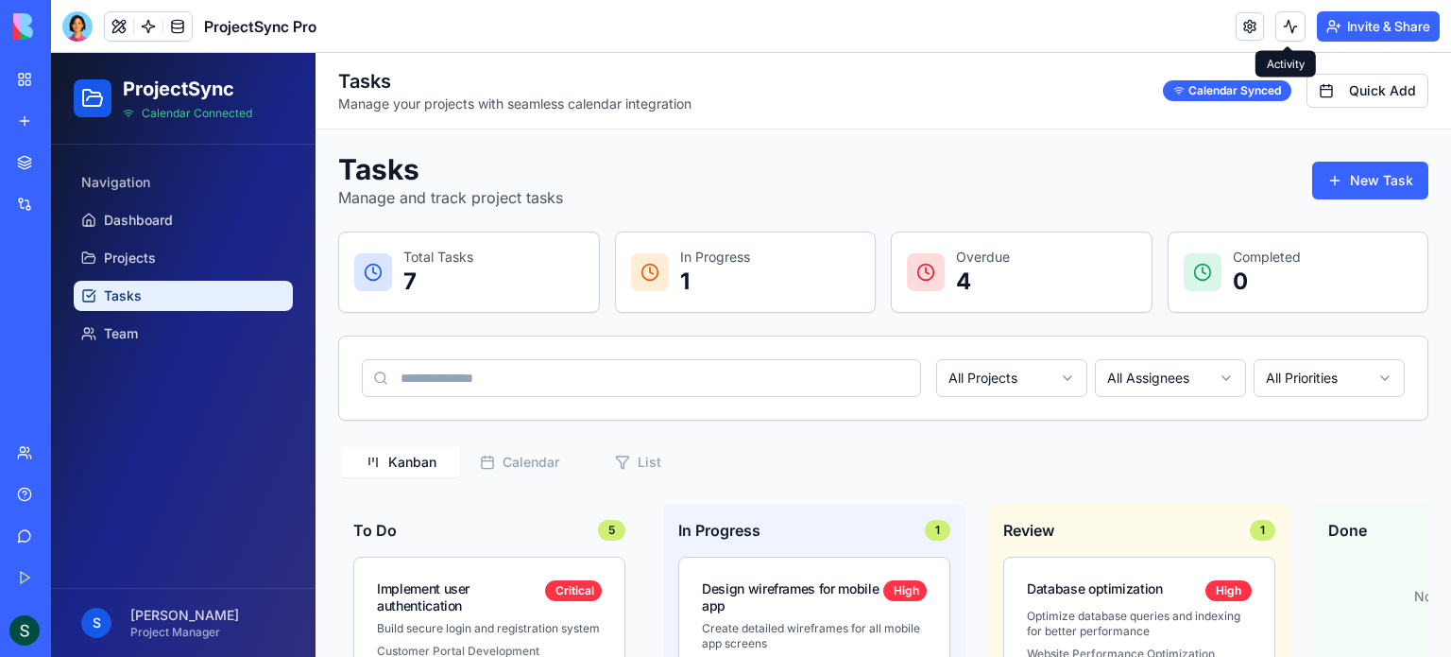
click at [1282, 27] on button at bounding box center [1290, 26] width 30 height 30
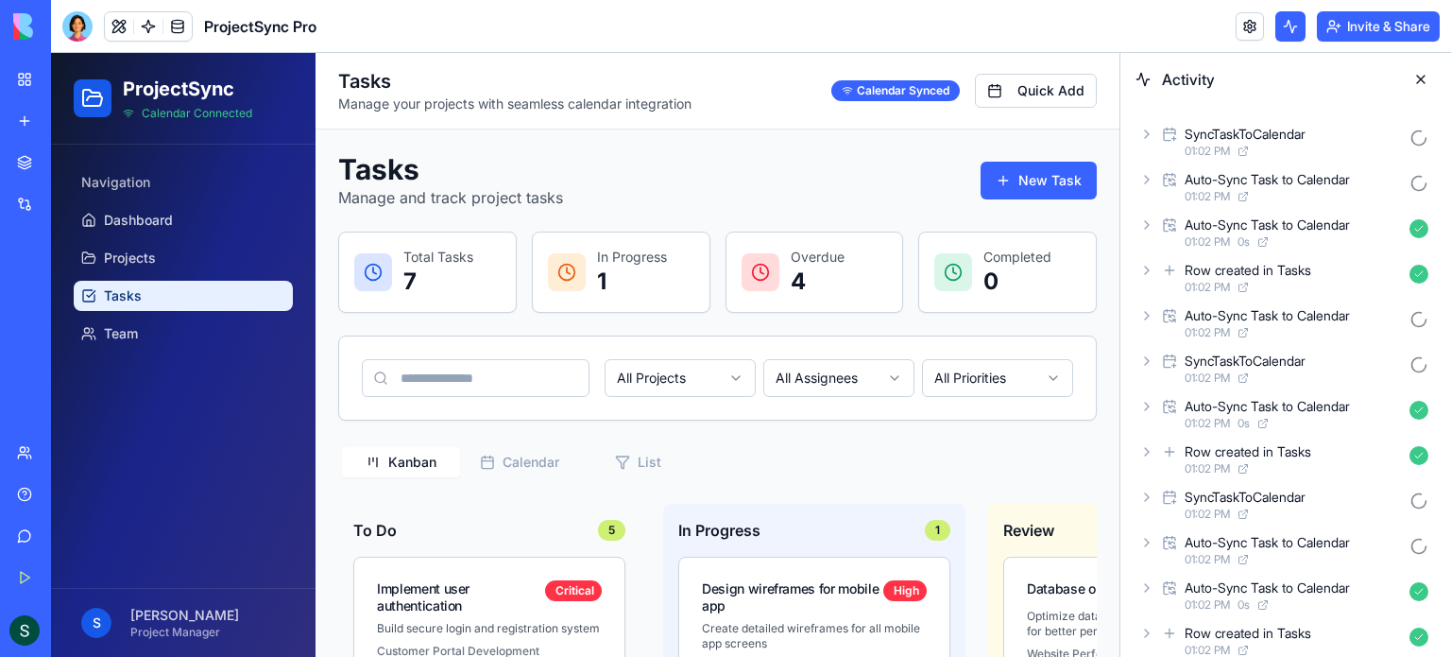
click at [1282, 27] on button at bounding box center [1290, 26] width 30 height 30
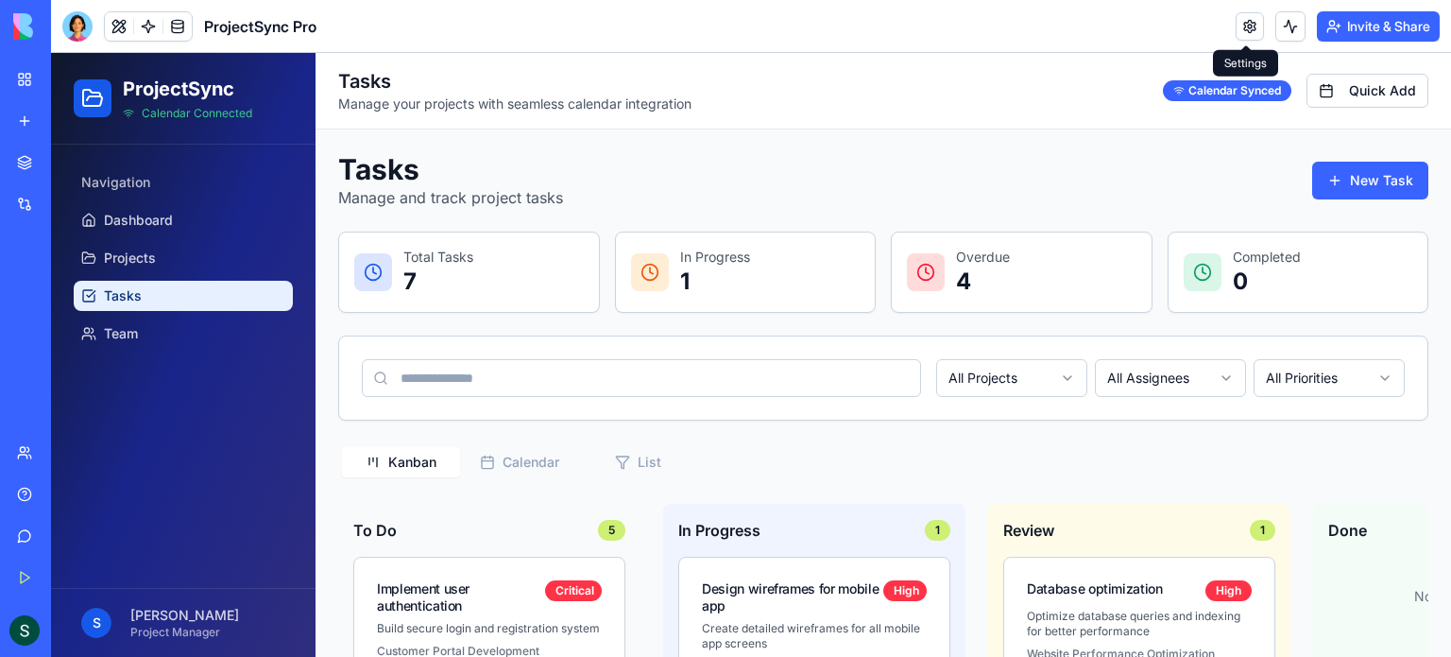
click at [1247, 26] on link at bounding box center [1250, 26] width 28 height 28
